Goal: Task Accomplishment & Management: Use online tool/utility

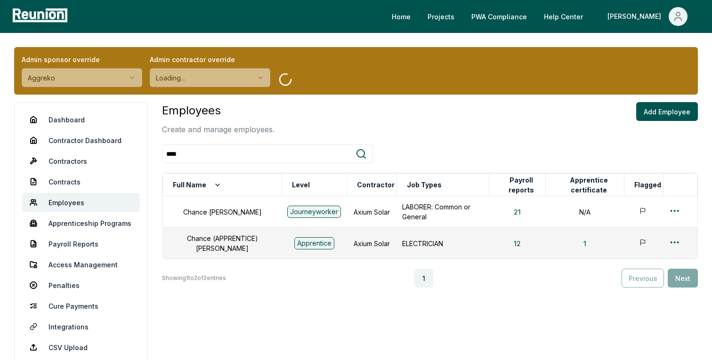
click at [331, 136] on div "Employees Create and manage employees. Add Employee **** Full Name Level [DEMOG…" at bounding box center [430, 195] width 536 height 186
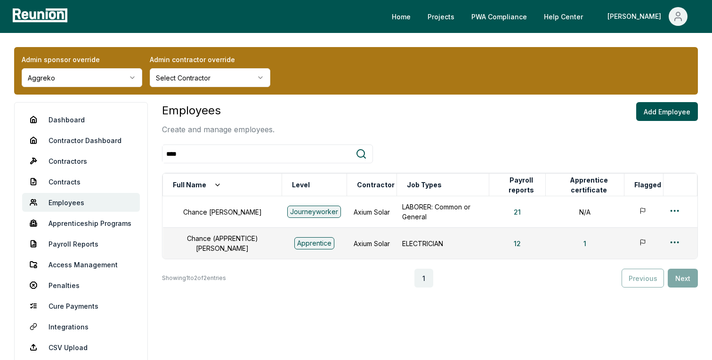
click at [331, 128] on div "Employees Create and manage employees. Add Employee" at bounding box center [430, 118] width 536 height 33
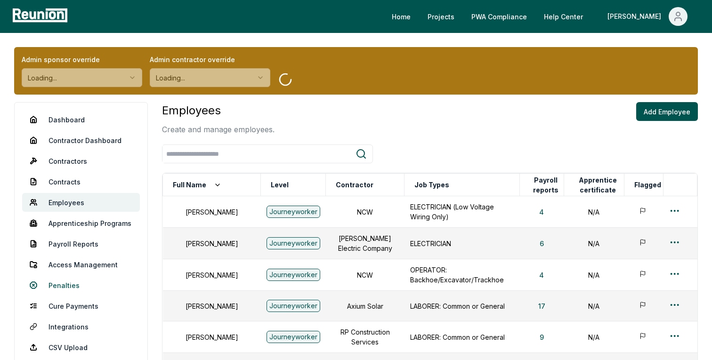
click at [79, 286] on link "Penalties" at bounding box center [81, 285] width 118 height 19
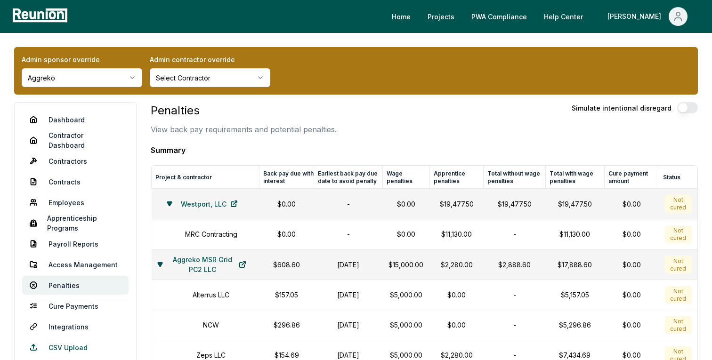
click at [63, 341] on link "CSV Upload" at bounding box center [75, 347] width 106 height 19
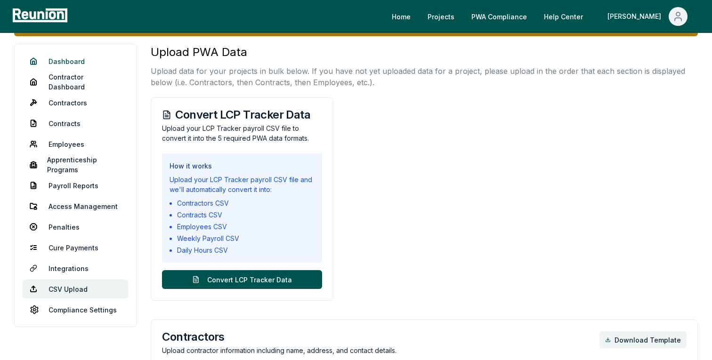
scroll to position [61, 0]
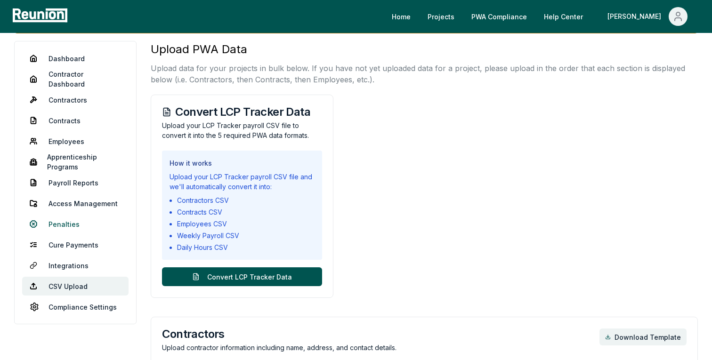
click at [74, 223] on link "Penalties" at bounding box center [75, 224] width 106 height 19
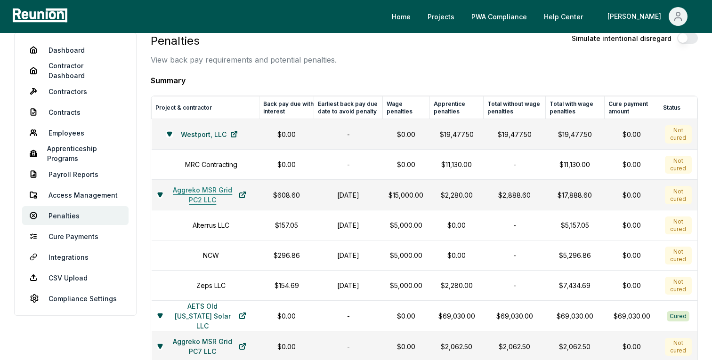
scroll to position [79, 0]
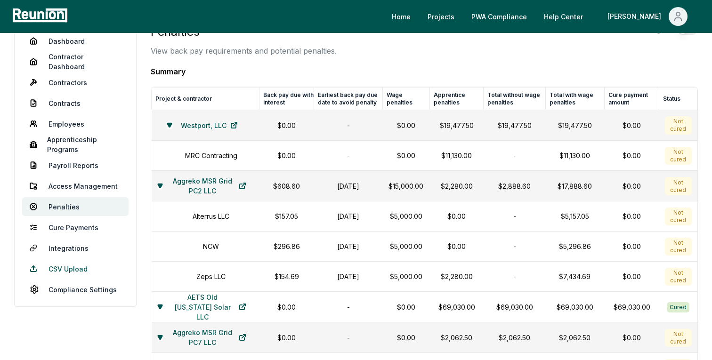
click at [71, 273] on link "CSV Upload" at bounding box center [75, 268] width 106 height 19
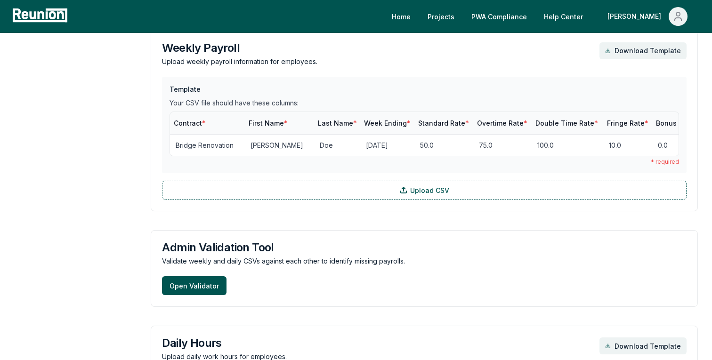
scroll to position [1250, 0]
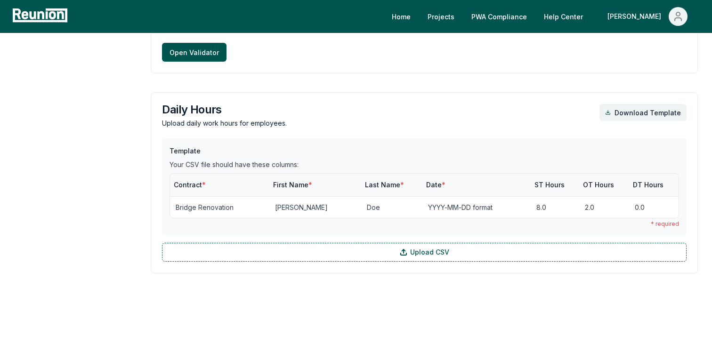
click at [588, 45] on div "Open Validator" at bounding box center [424, 52] width 524 height 19
